Goal: Task Accomplishment & Management: Manage account settings

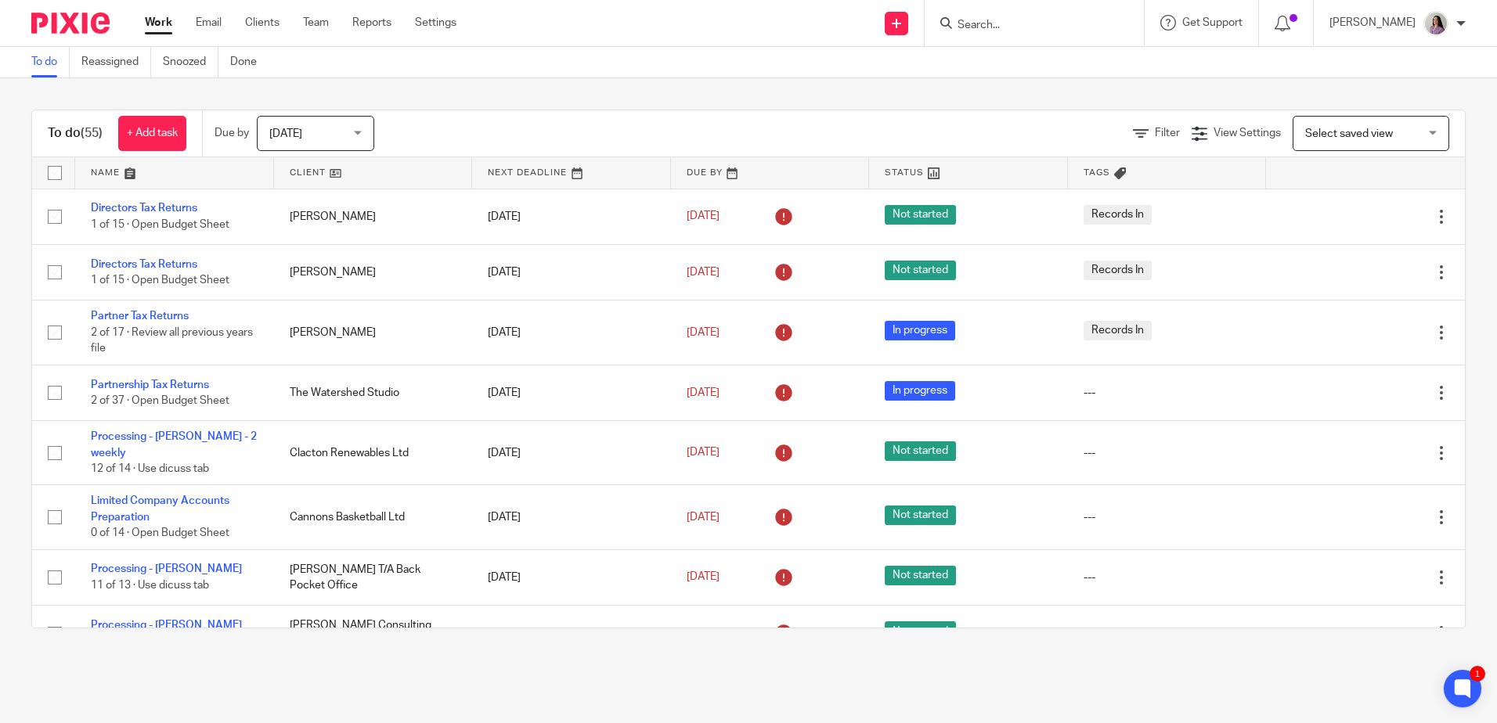
click at [1032, 37] on div at bounding box center [1033, 23] width 219 height 46
click at [1036, 26] on input "Search" at bounding box center [1026, 26] width 141 height 14
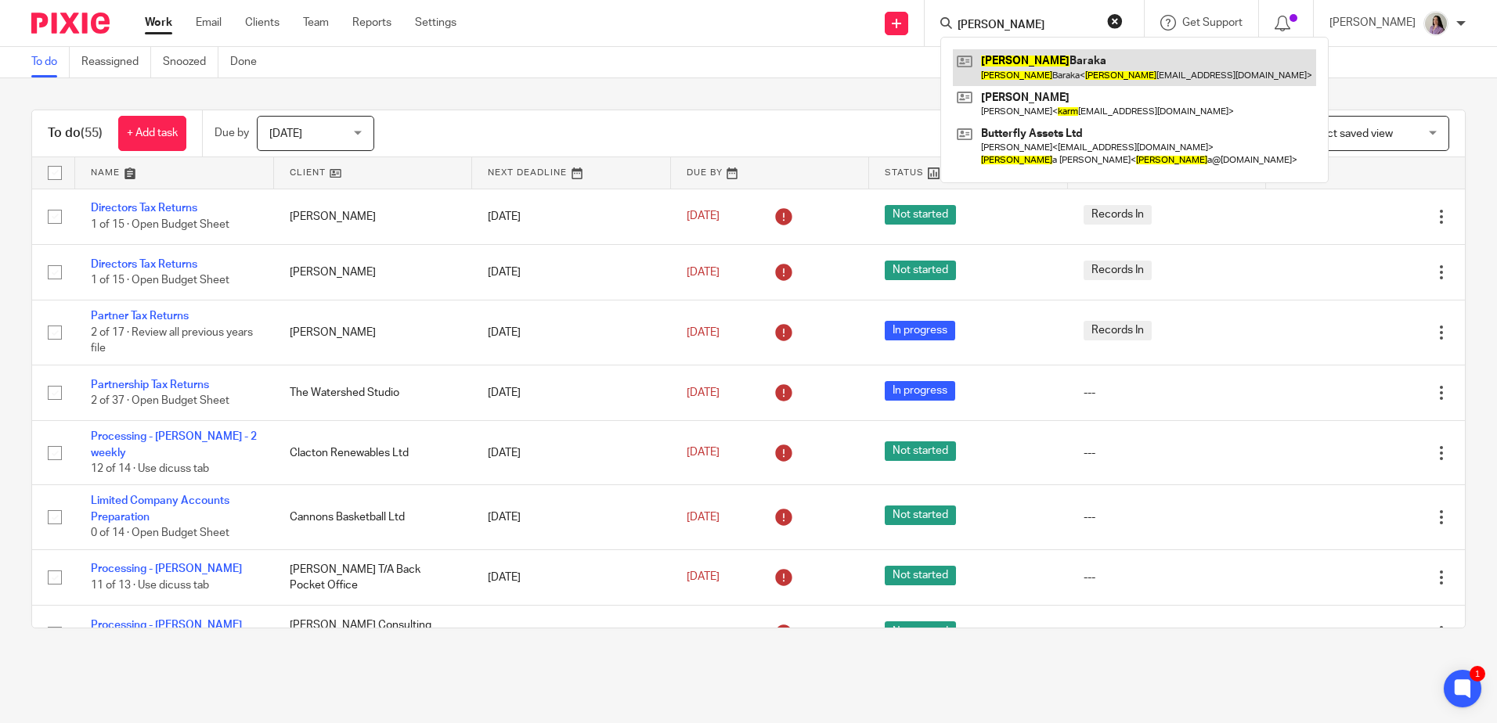
type input "karim"
click at [1071, 54] on link at bounding box center [1134, 67] width 363 height 36
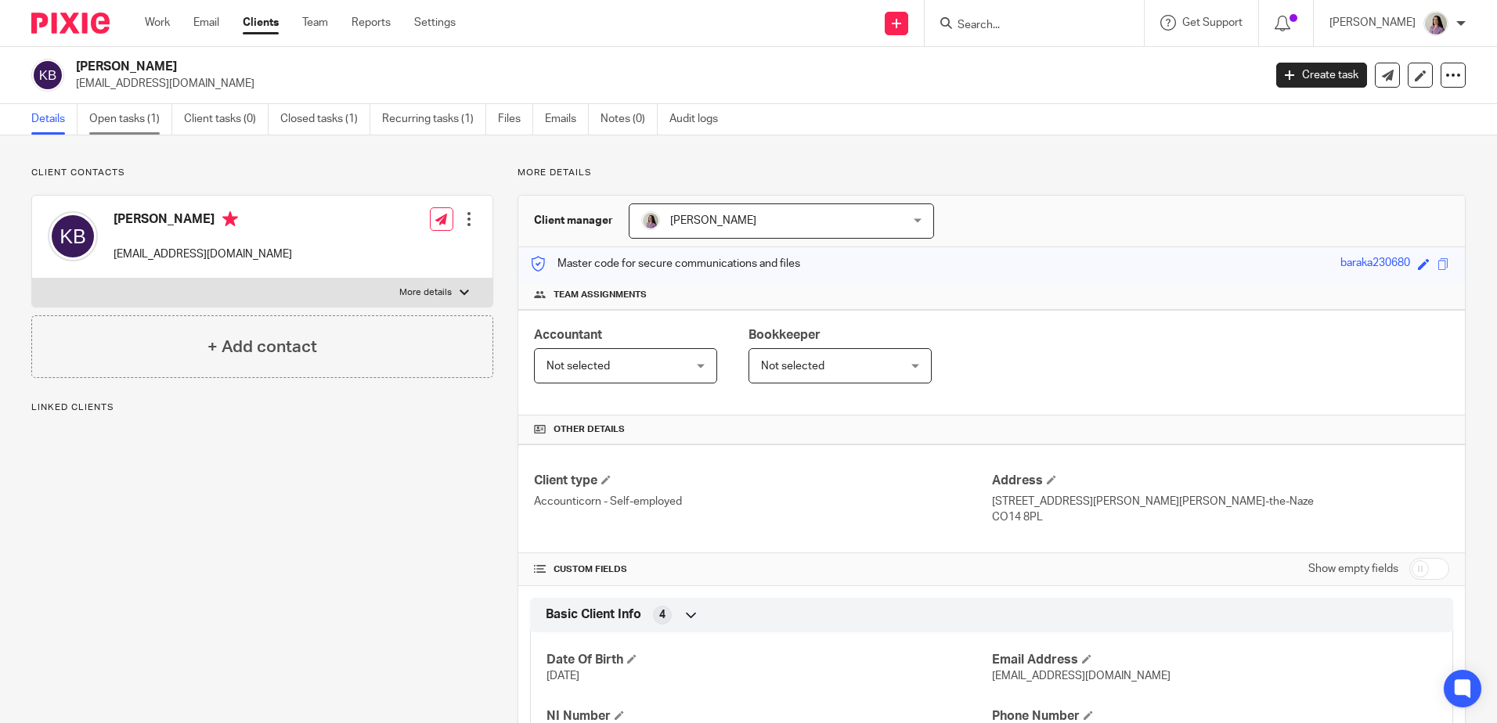
click at [169, 125] on link "Open tasks (1)" at bounding box center [130, 119] width 83 height 31
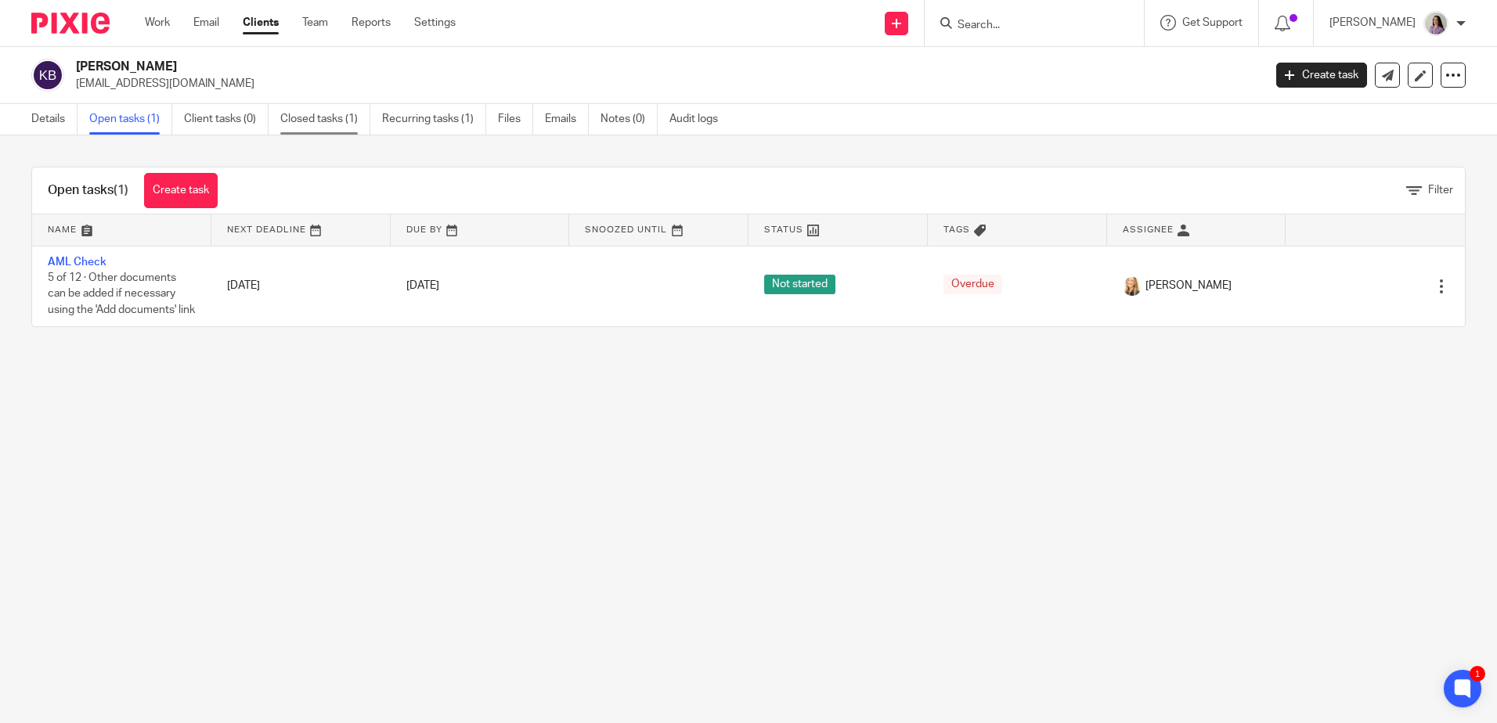
click at [310, 110] on link "Closed tasks (1)" at bounding box center [325, 119] width 90 height 31
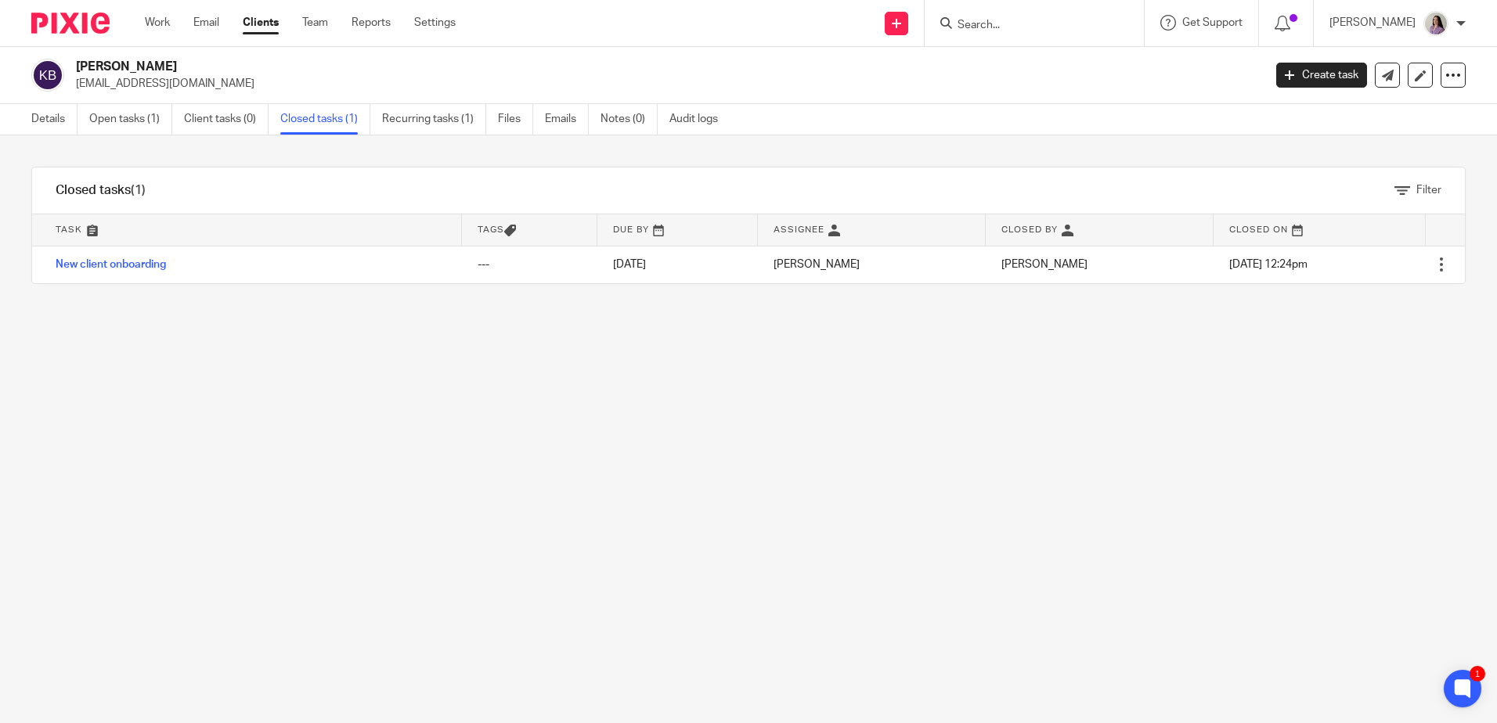
click at [1053, 31] on input "Search" at bounding box center [1026, 26] width 141 height 14
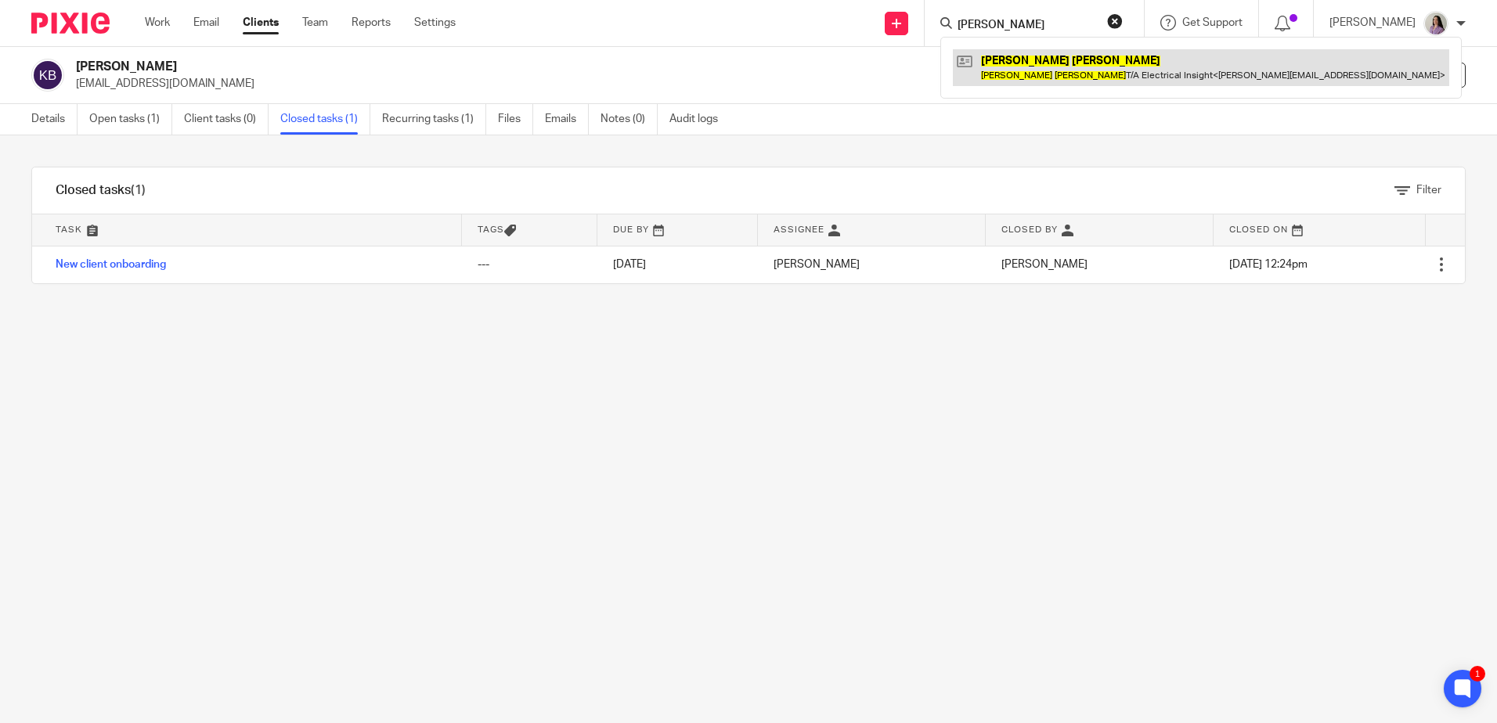
type input "daniel wyatt"
click at [1019, 78] on link at bounding box center [1201, 67] width 496 height 36
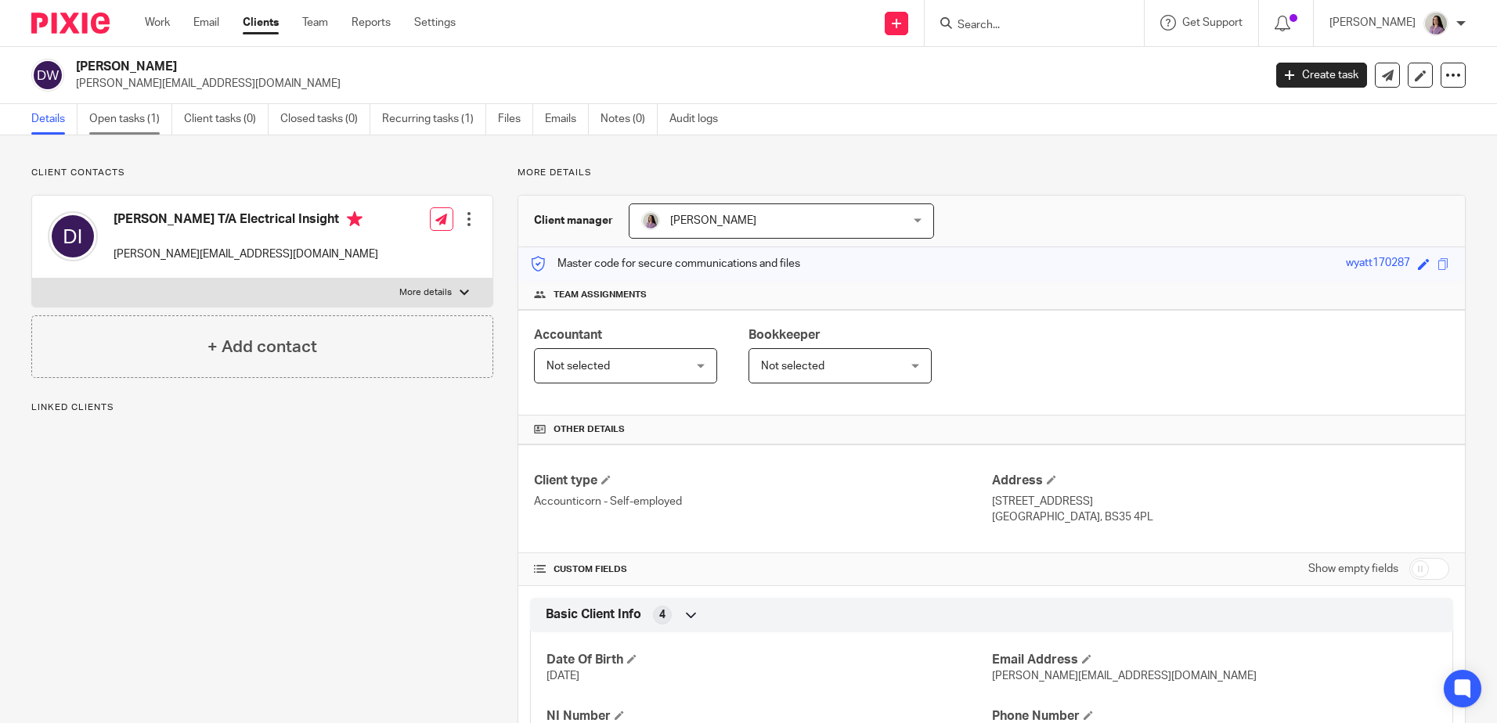
click at [165, 116] on link "Open tasks (1)" at bounding box center [130, 119] width 83 height 31
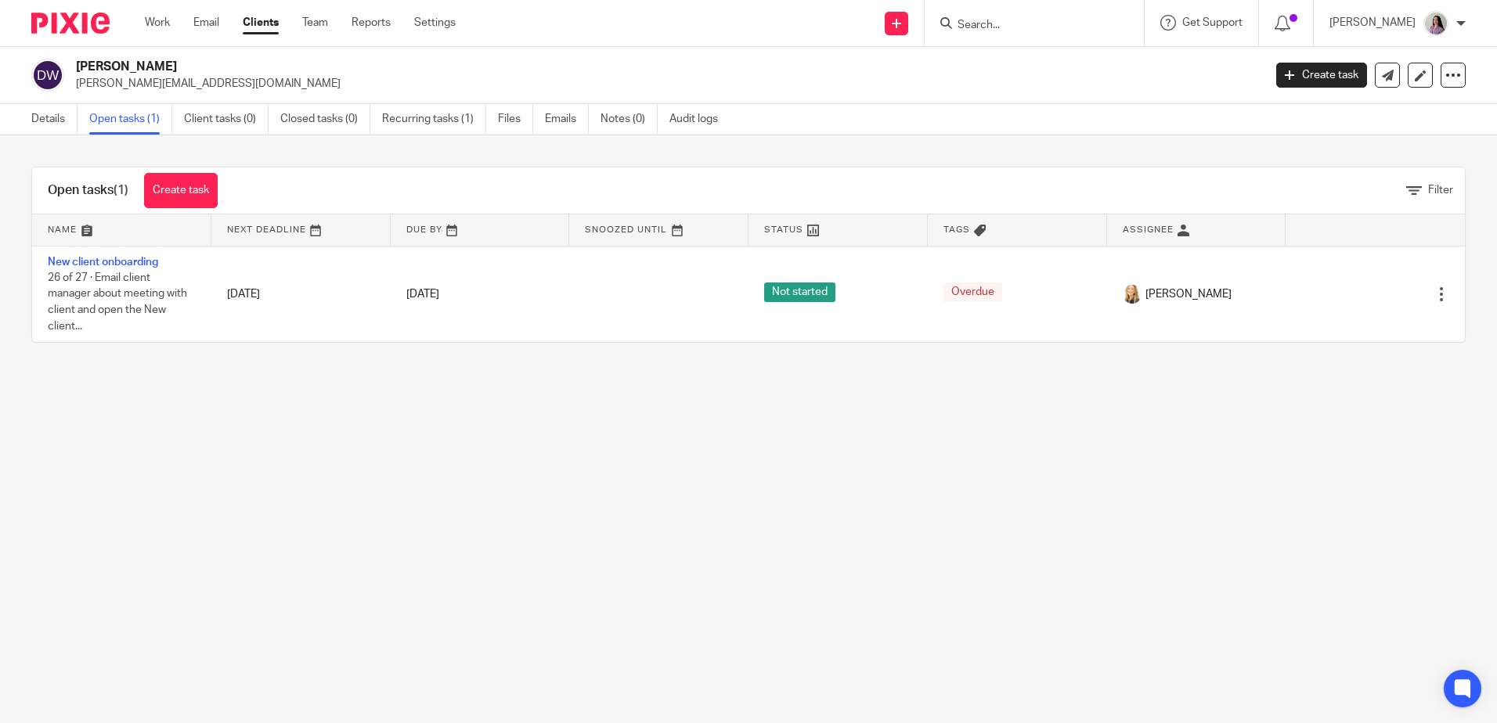
drag, startPoint x: 1085, startPoint y: 9, endPoint x: 1084, endPoint y: 23, distance: 13.3
click at [1085, 12] on div at bounding box center [1033, 23] width 219 height 46
click at [1084, 23] on input "Search" at bounding box center [1026, 26] width 141 height 14
type input "j's"
click at [1116, 62] on link at bounding box center [1085, 67] width 265 height 36
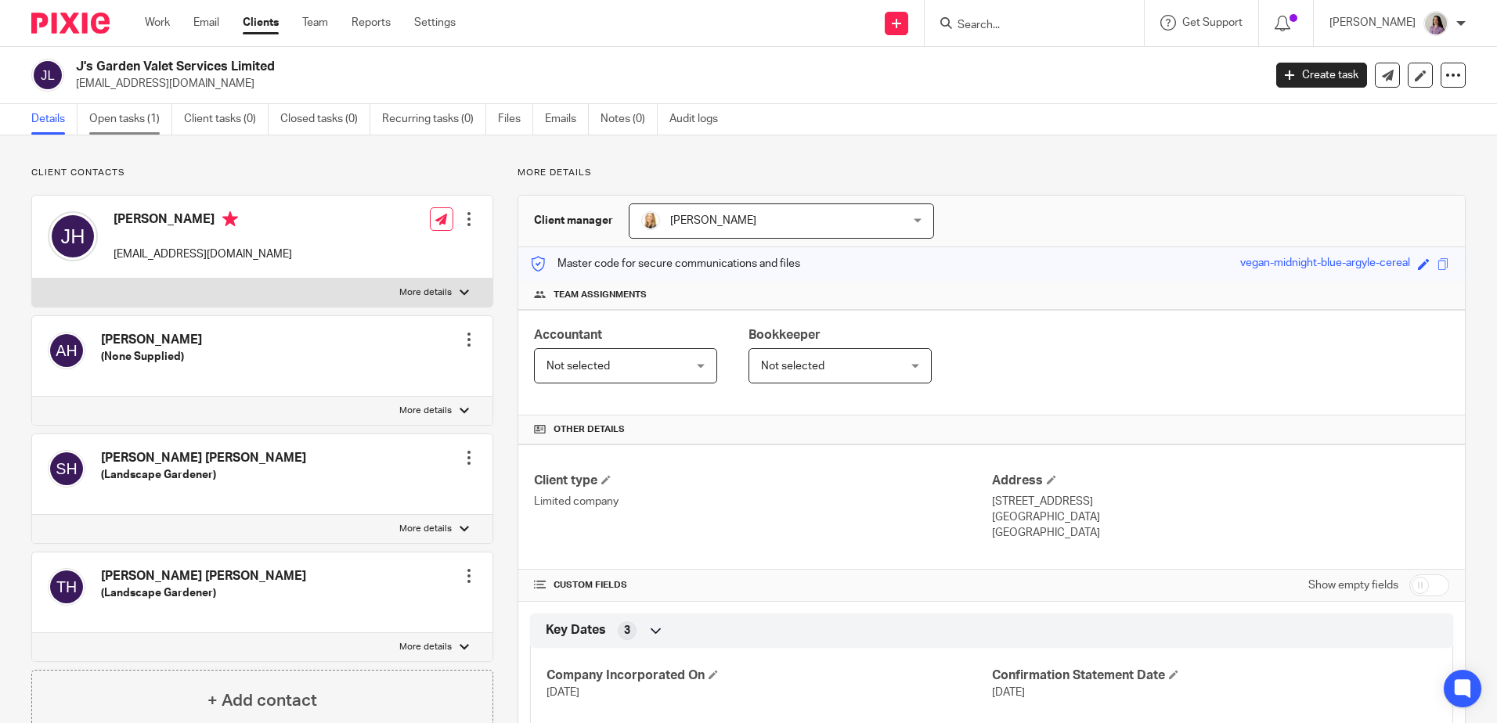
click at [160, 112] on link "Open tasks (1)" at bounding box center [130, 119] width 83 height 31
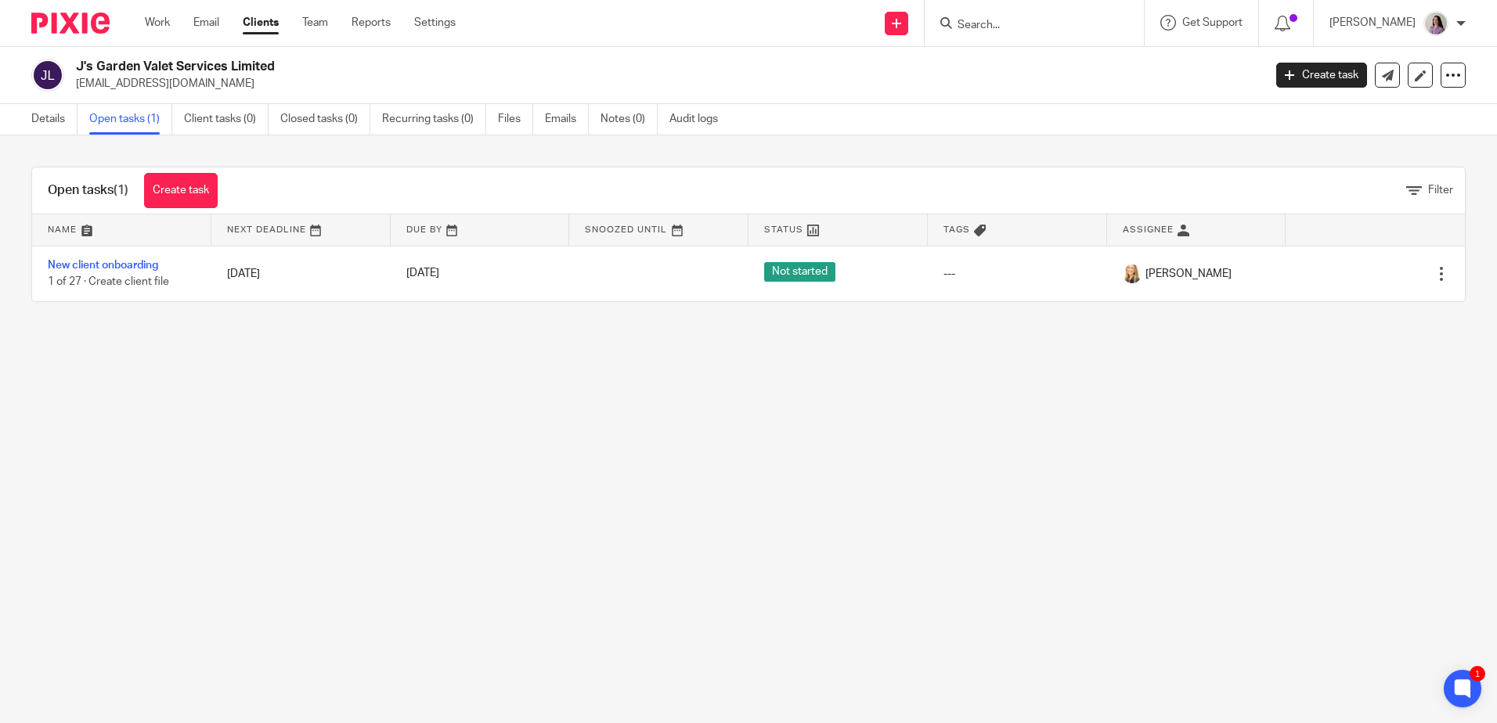
click at [1132, 11] on div at bounding box center [1033, 23] width 219 height 46
click at [1081, 27] on input "Search" at bounding box center [1026, 26] width 141 height 14
type input "plethor"
click at [1112, 67] on link at bounding box center [1085, 67] width 265 height 36
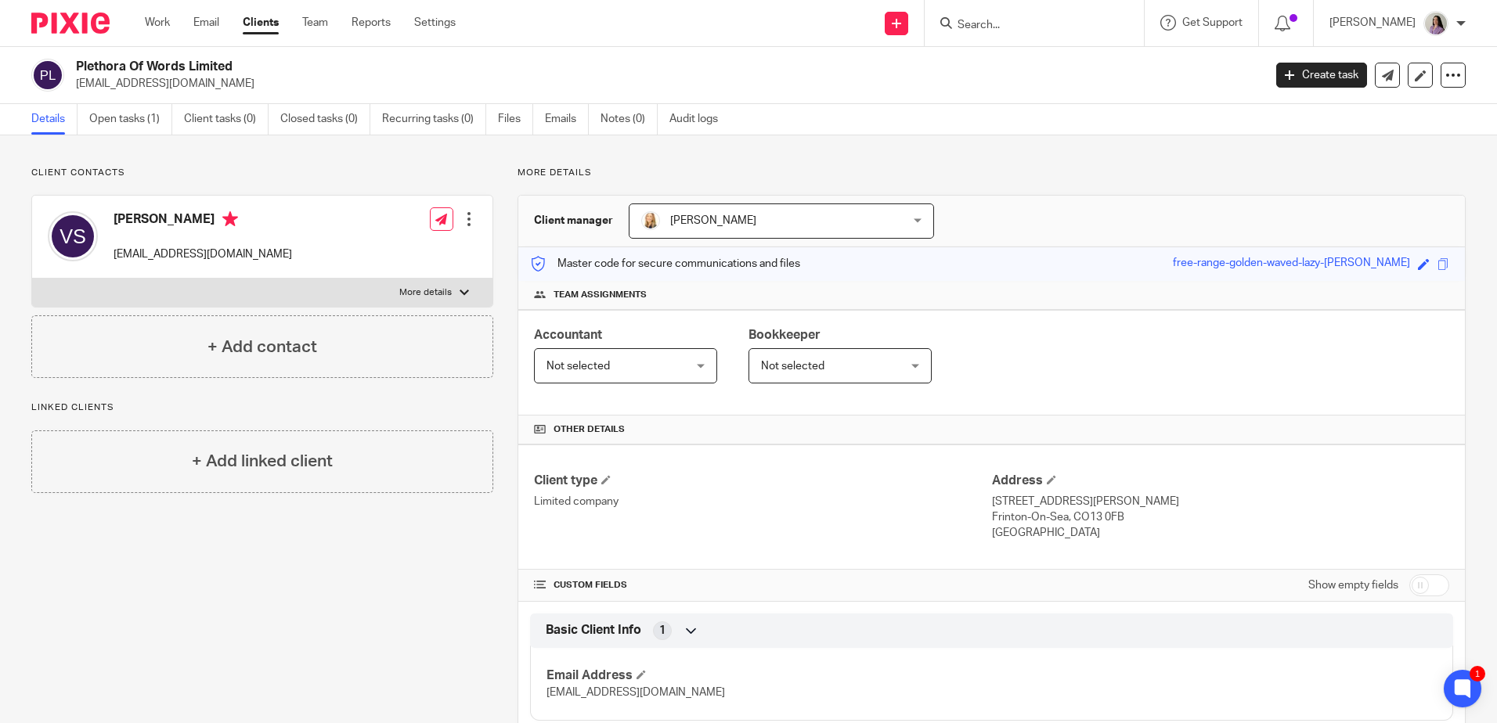
click at [981, 47] on div "Plethora Of Words Limited [EMAIL_ADDRESS][DOMAIN_NAME] Create task Update from …" at bounding box center [748, 75] width 1497 height 57
click at [1011, 34] on div at bounding box center [1033, 23] width 219 height 46
click at [1015, 27] on input "Search" at bounding box center [1026, 26] width 141 height 14
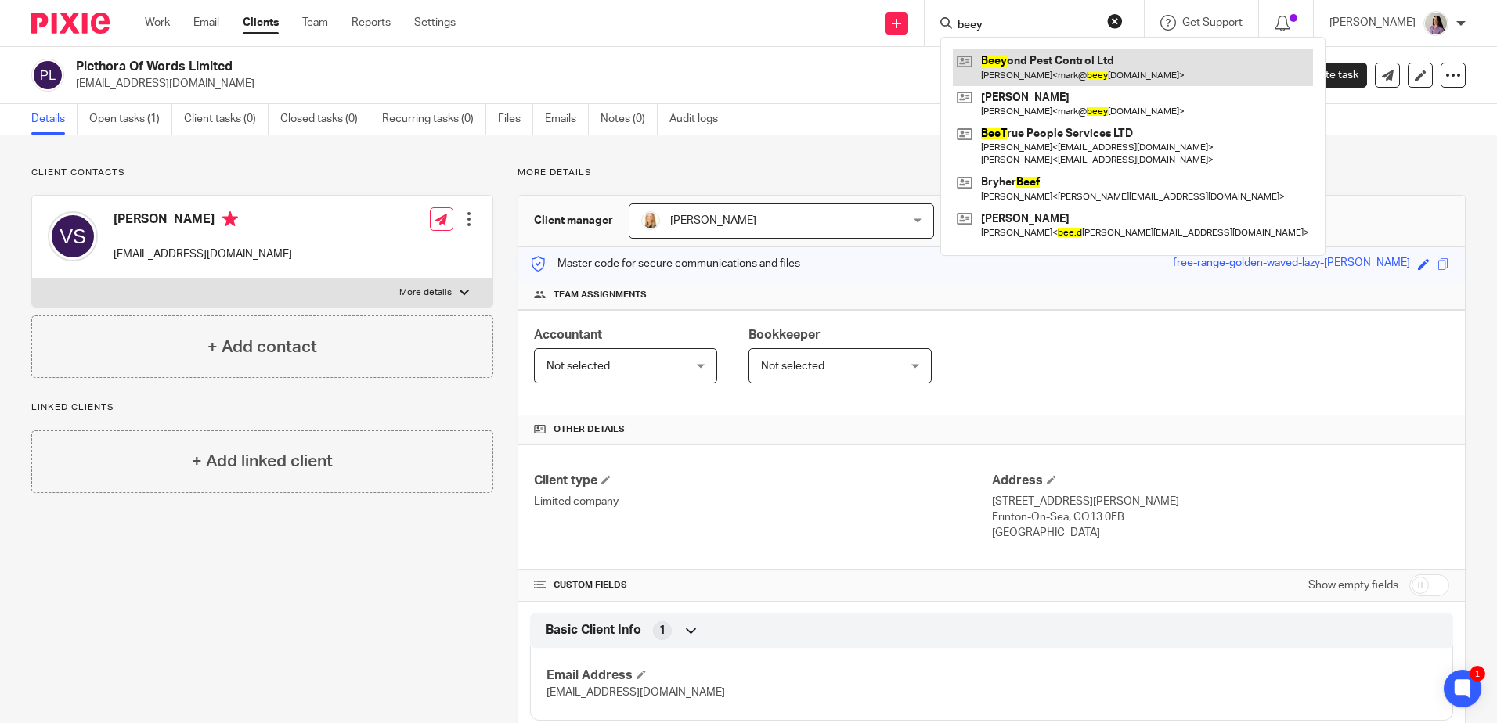
type input "beey"
click at [1093, 62] on link at bounding box center [1133, 67] width 360 height 36
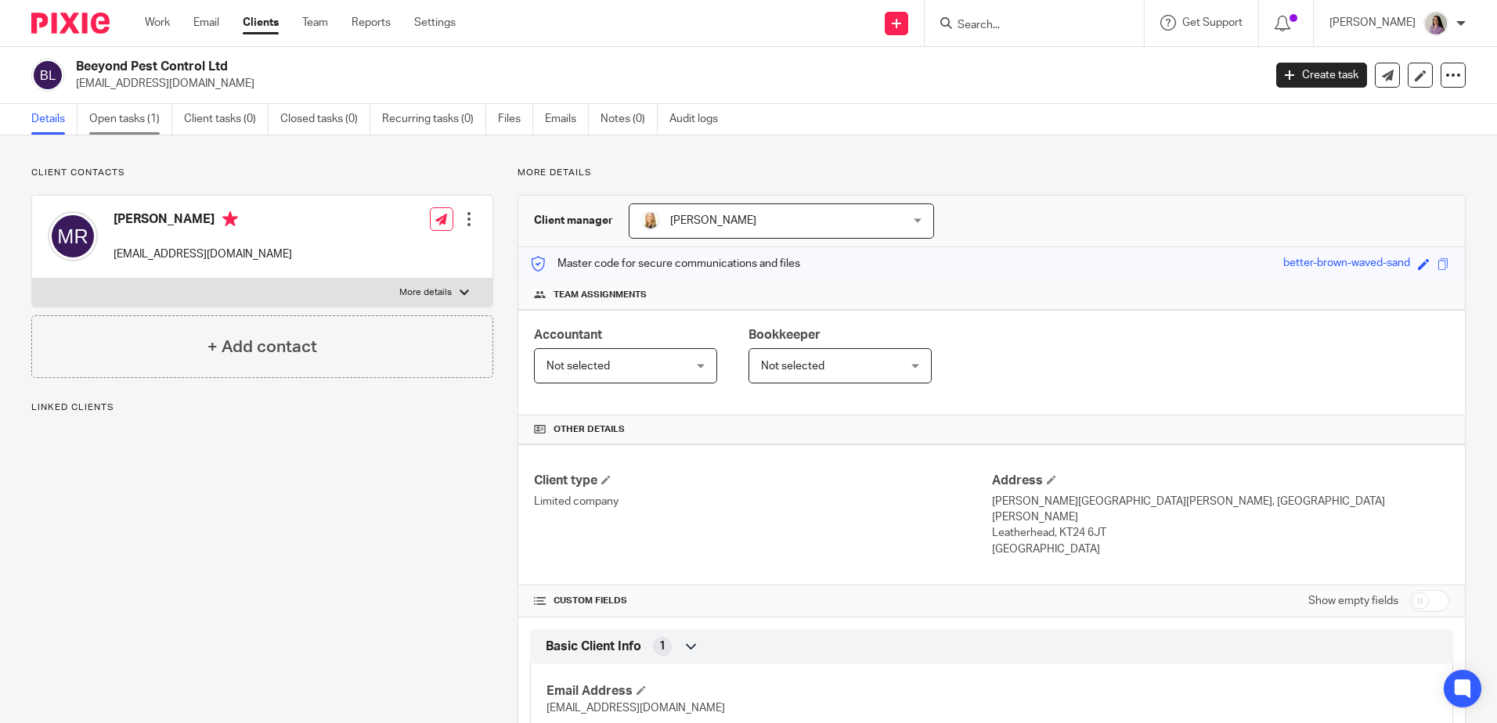
click at [136, 118] on link "Open tasks (1)" at bounding box center [130, 119] width 83 height 31
